Goal: Find specific page/section: Find specific page/section

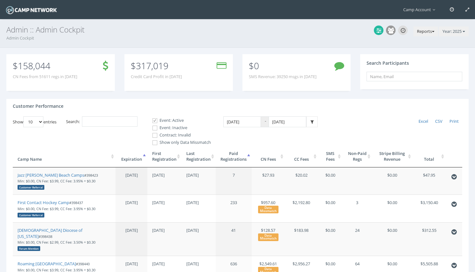
click at [428, 28] on button "Reports" at bounding box center [426, 31] width 25 height 10
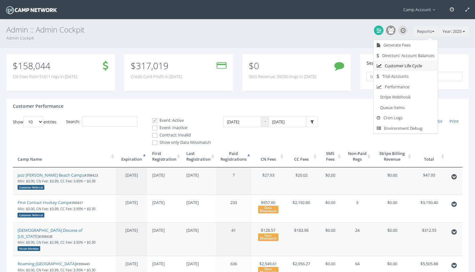
click at [427, 63] on link "Customer Life Cycle" at bounding box center [406, 66] width 64 height 11
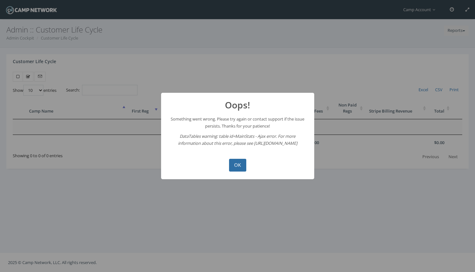
click at [234, 164] on button "OK" at bounding box center [237, 165] width 17 height 13
